Goal: Find specific page/section: Find specific page/section

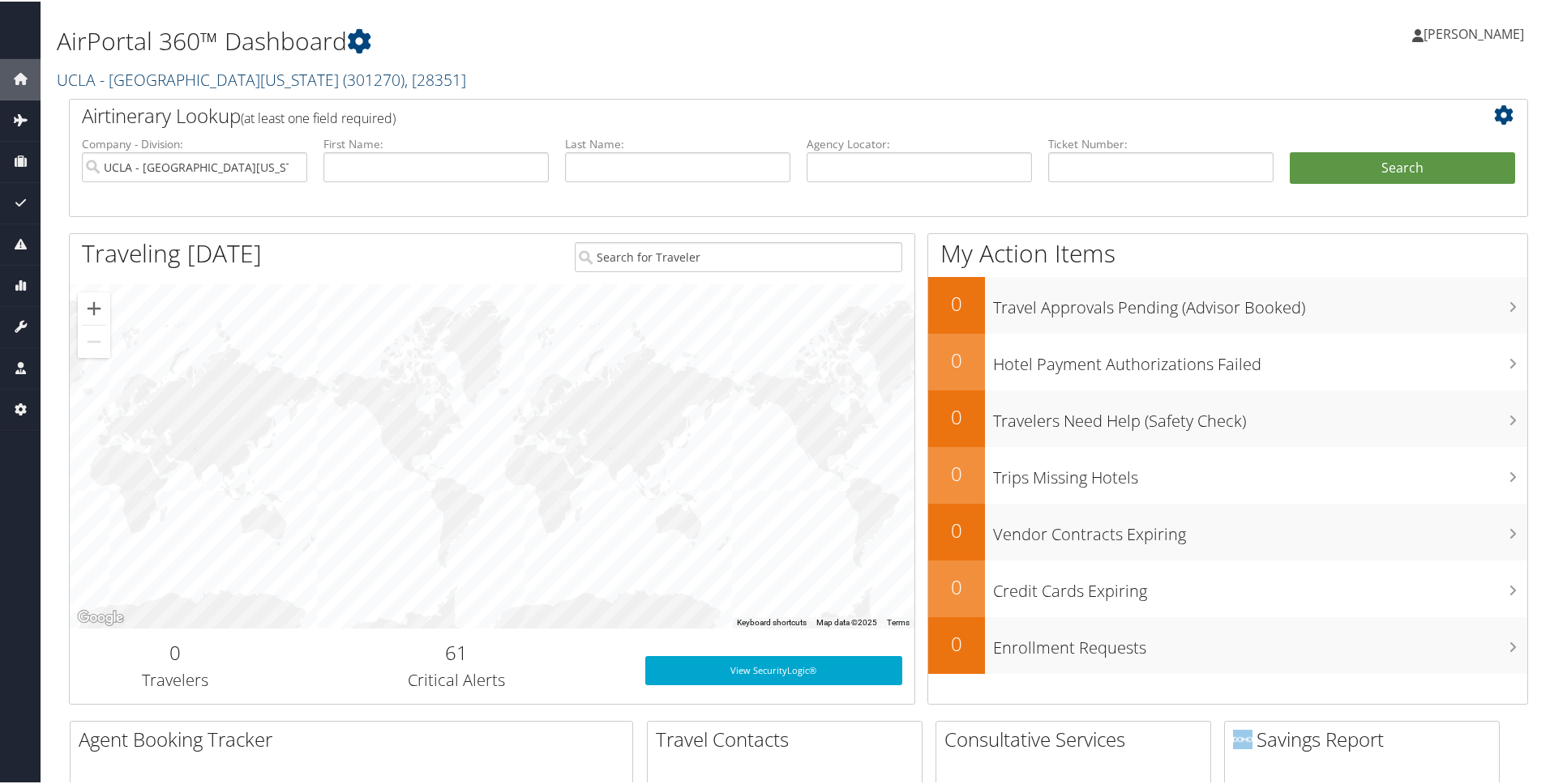
click at [279, 80] on link "UCLA - University of California Los Angeles ( 301270 ) , [ 28351 ]" at bounding box center [261, 78] width 409 height 22
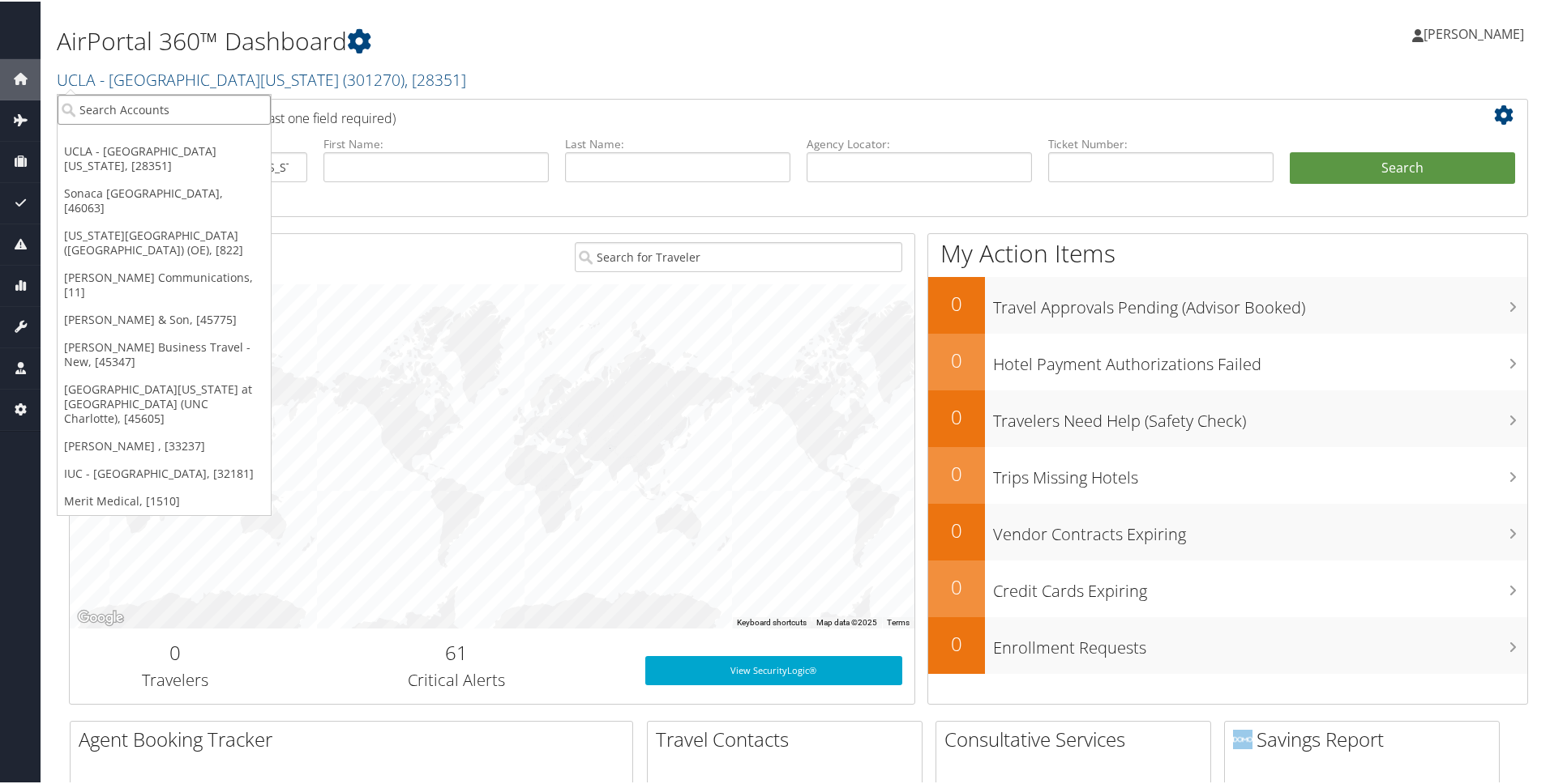
click at [212, 113] on input "search" at bounding box center [164, 108] width 213 height 30
type input "st"
click at [128, 431] on link "[PERSON_NAME] , [33237]" at bounding box center [164, 444] width 213 height 28
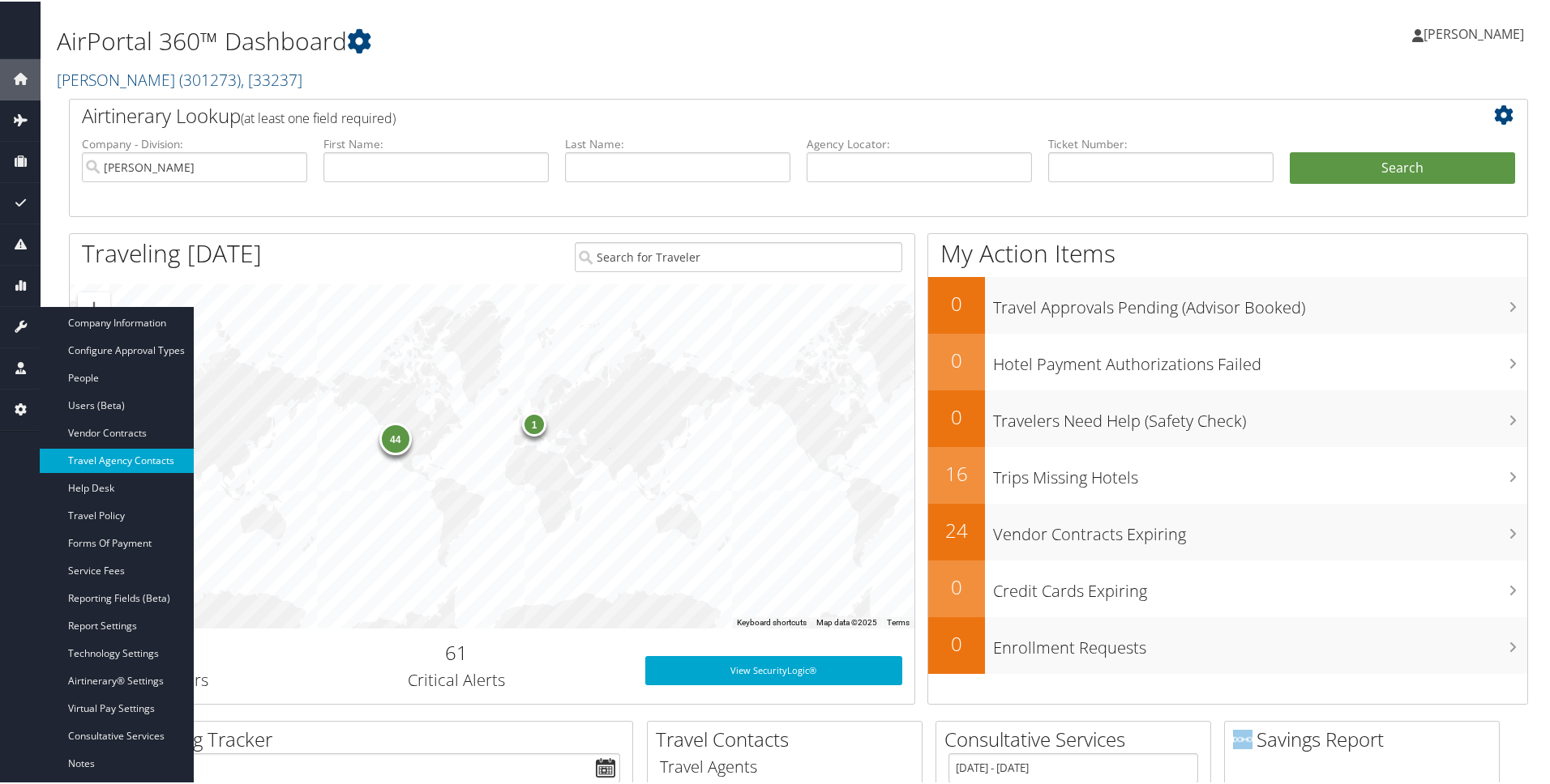
click at [137, 461] on link "Travel Agency Contacts" at bounding box center [117, 459] width 154 height 25
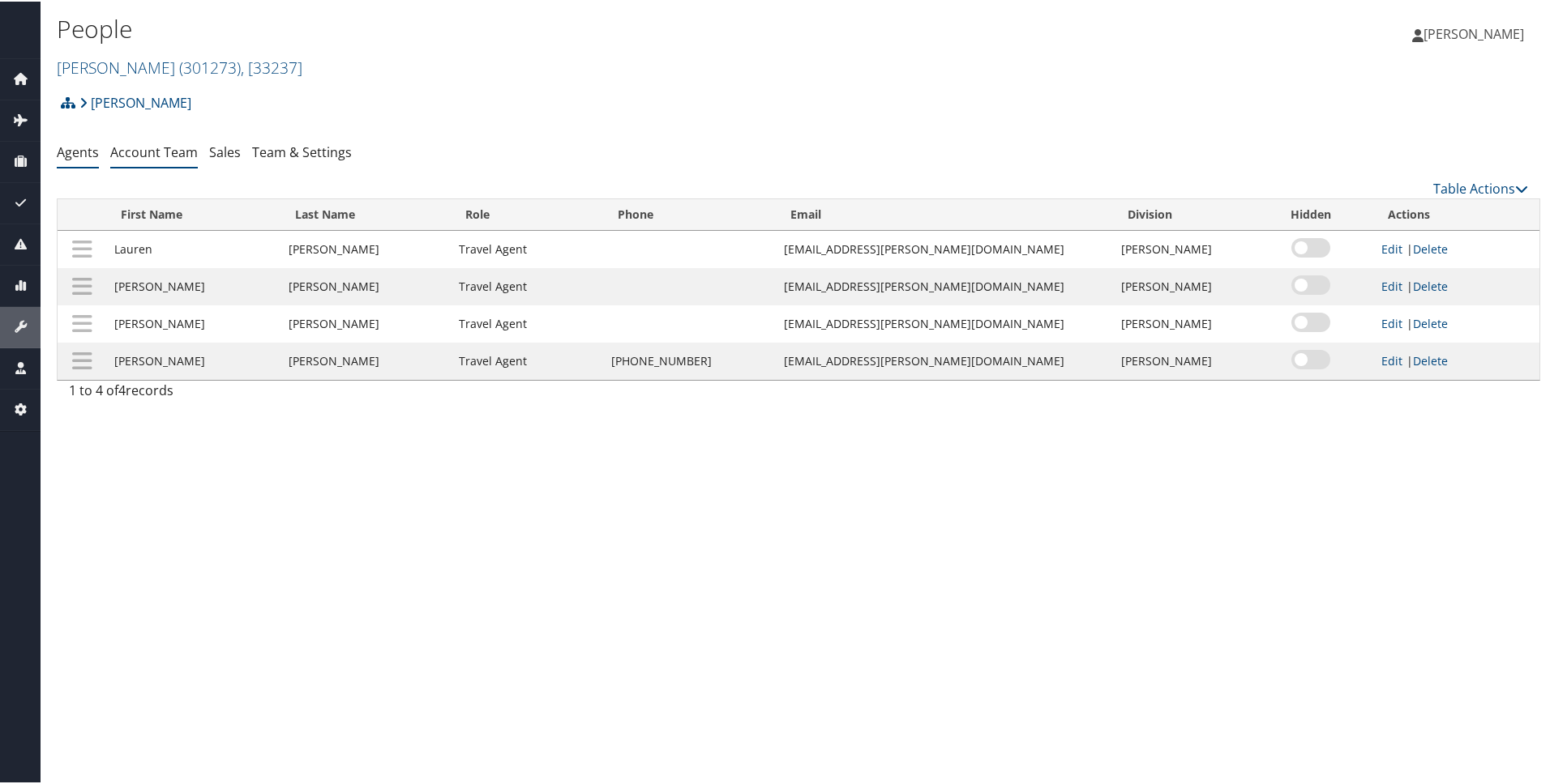
click at [174, 152] on link "Account Team" at bounding box center [153, 150] width 87 height 18
